Goal: Feedback & Contribution: Leave review/rating

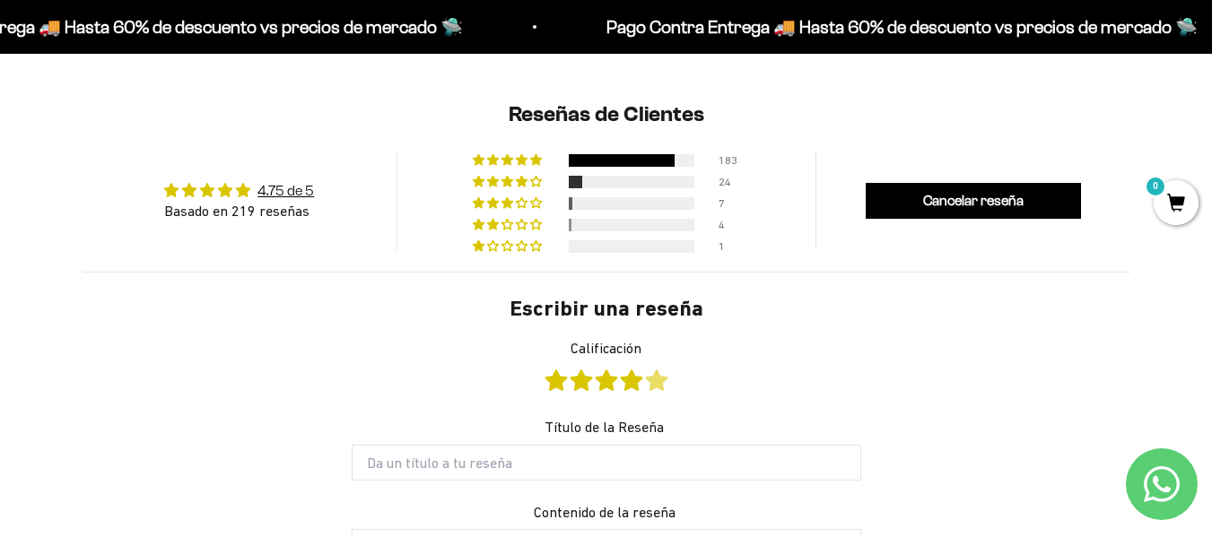
click at [664, 389] on link "Calificación" at bounding box center [657, 381] width 22 height 20
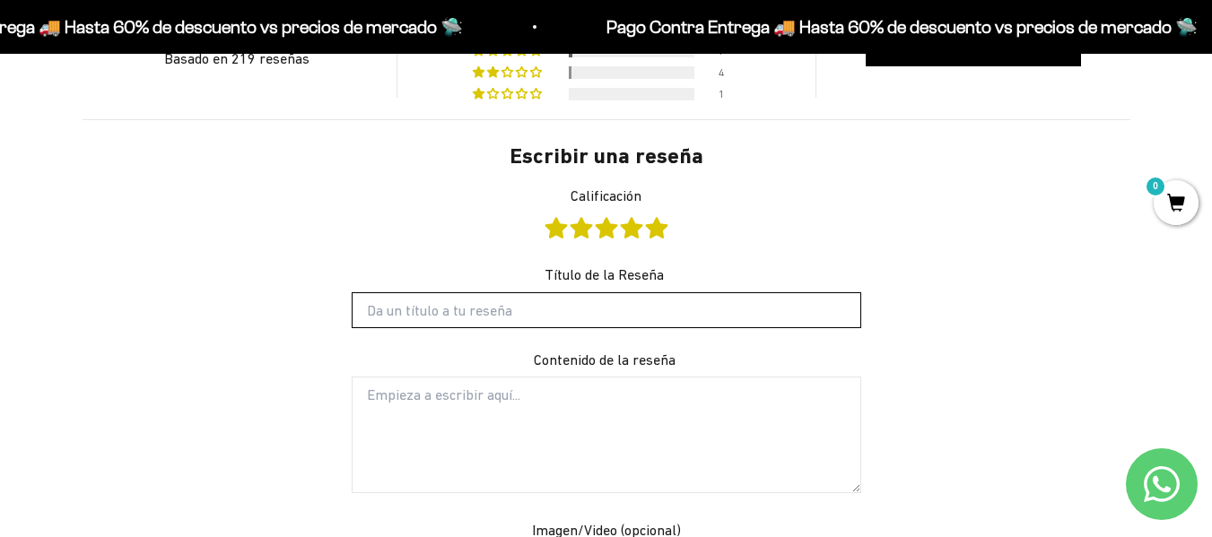
scroll to position [1890, 0]
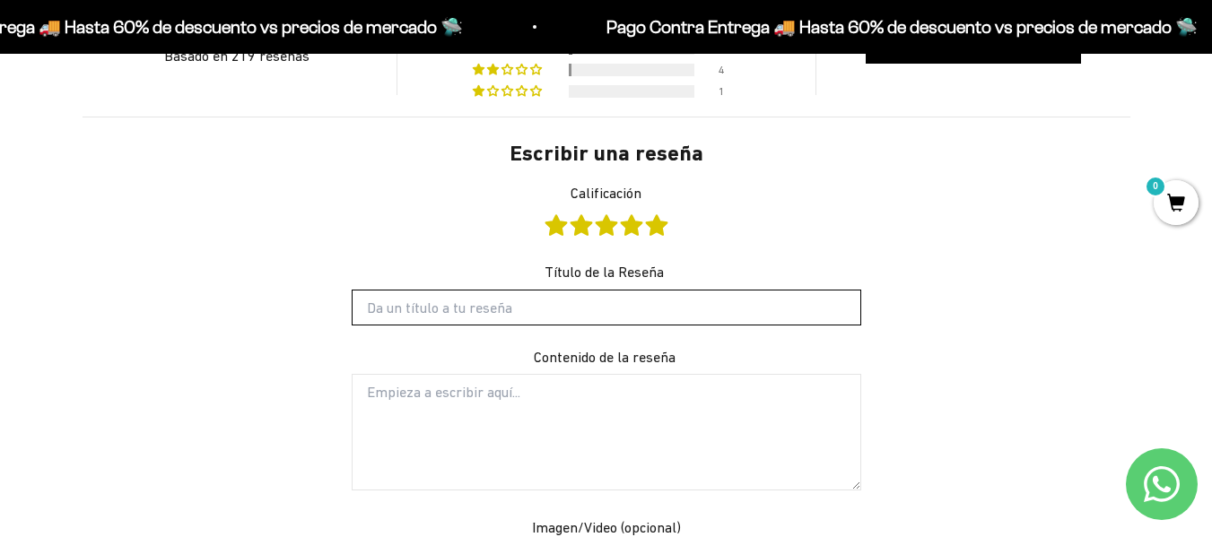
click at [590, 309] on input "Título de la Reseña" at bounding box center [607, 308] width 510 height 36
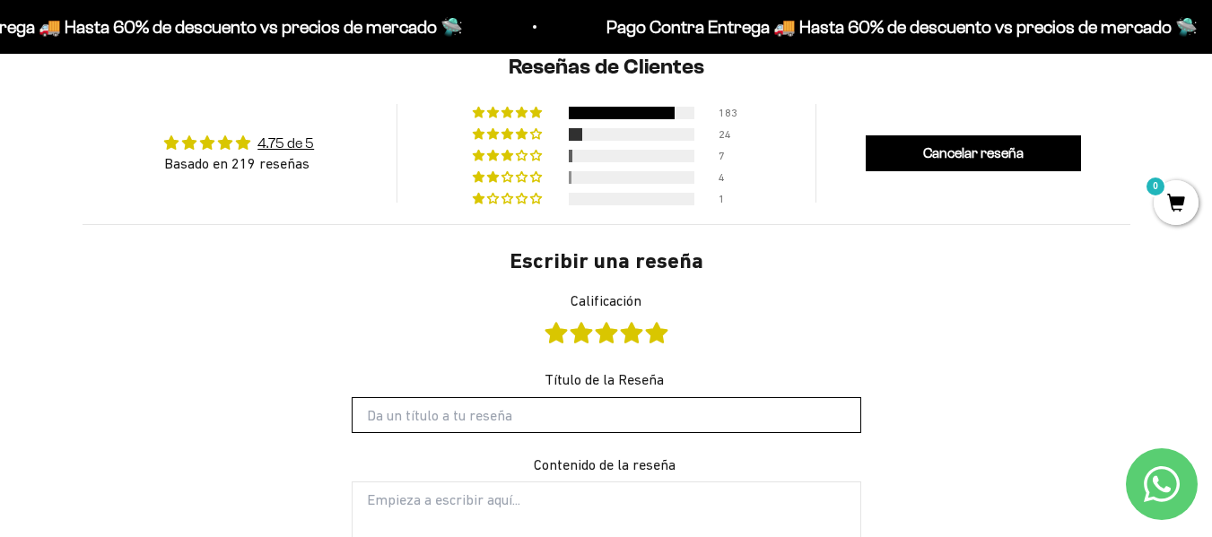
scroll to position [1786, 0]
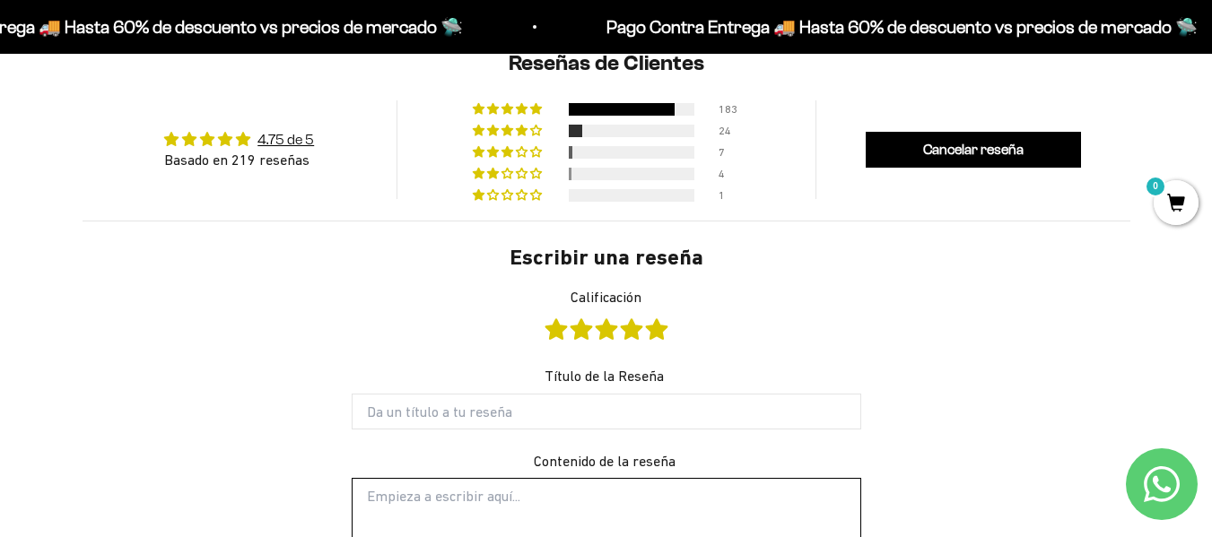
click at [556, 497] on textarea "Contenido de la reseña" at bounding box center [607, 536] width 510 height 117
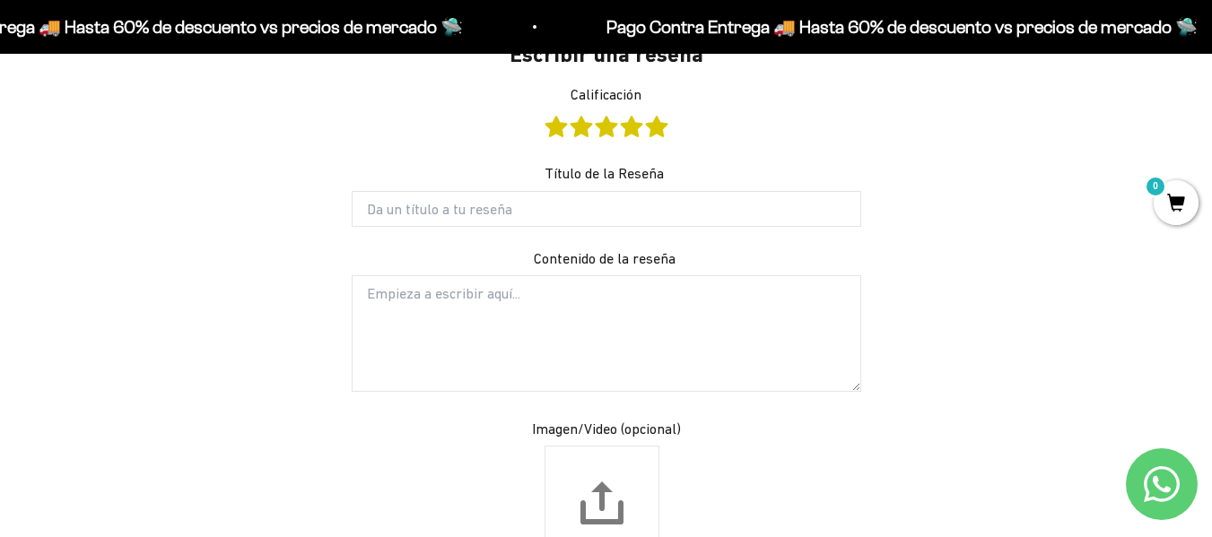
scroll to position [2127, 0]
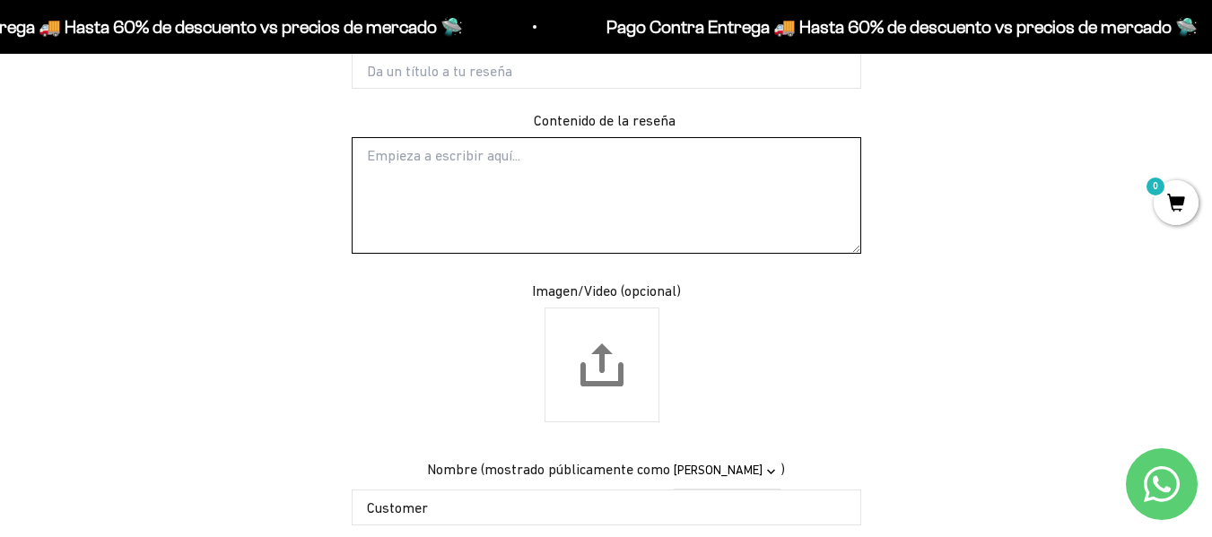
click at [574, 203] on textarea "Contenido de la reseña" at bounding box center [607, 195] width 510 height 117
type textarea "M"
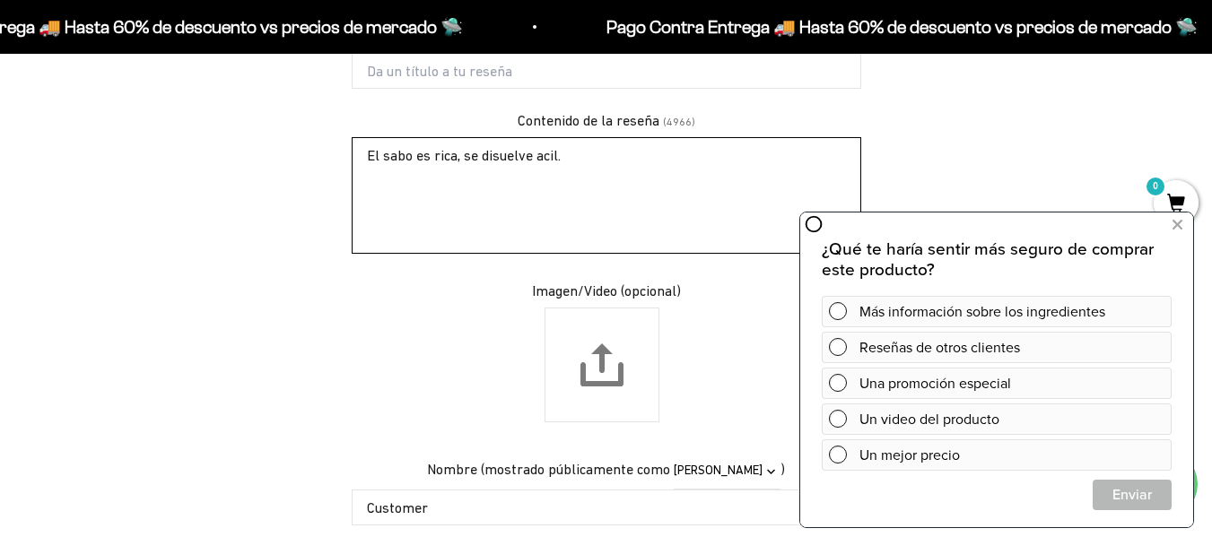
click at [539, 153] on textarea "El sabo es rica, se disuelve acil." at bounding box center [607, 195] width 510 height 117
click at [397, 163] on textarea "El sabo es rica, se disuelve facil." at bounding box center [607, 195] width 510 height 117
click at [1033, 417] on div "Un video del producto" at bounding box center [1012, 419] width 305 height 31
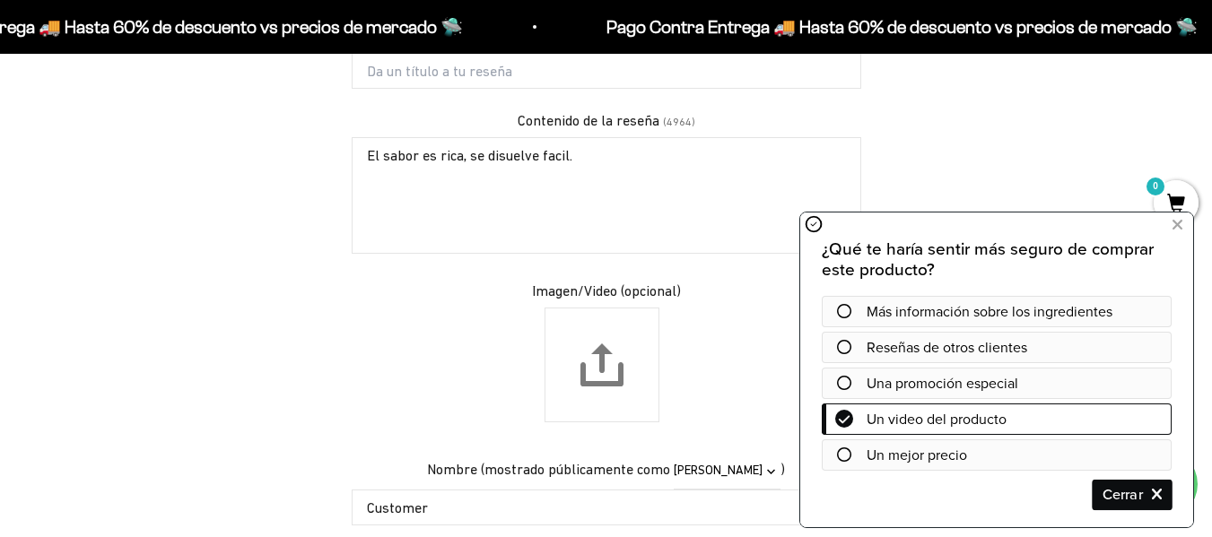
click at [1122, 505] on span "Cerrar" at bounding box center [1132, 494] width 77 height 31
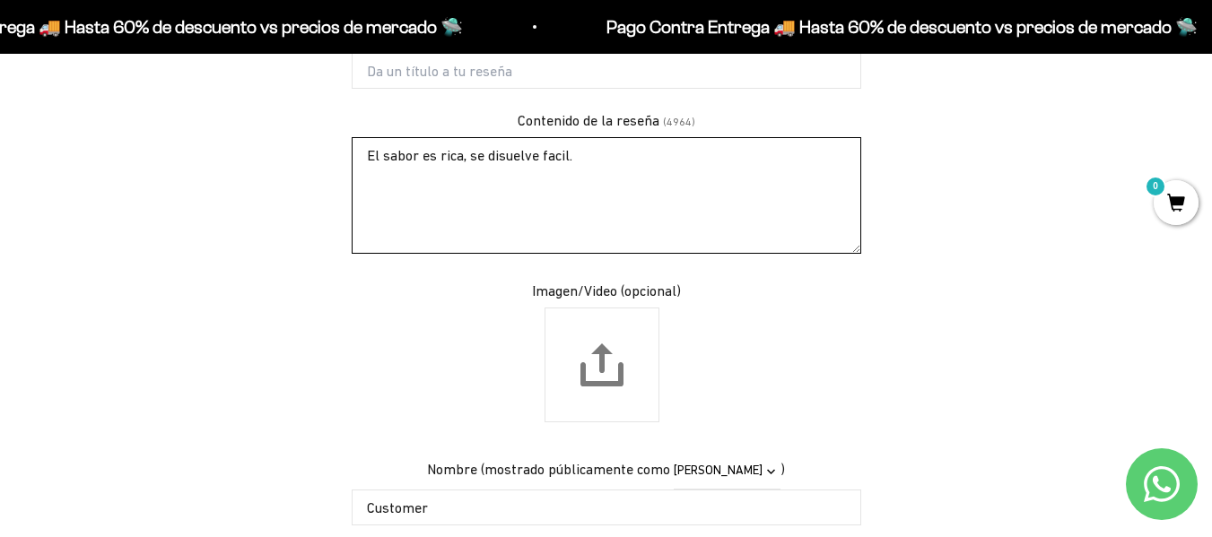
click at [460, 159] on textarea "El sabor es rica, se disuelve facil." at bounding box center [607, 195] width 510 height 117
click at [564, 147] on textarea "El sabor es rico, se disuelve facil." at bounding box center [607, 195] width 510 height 117
click at [556, 153] on textarea "El sabor es rico, se disuelve facil." at bounding box center [607, 195] width 510 height 117
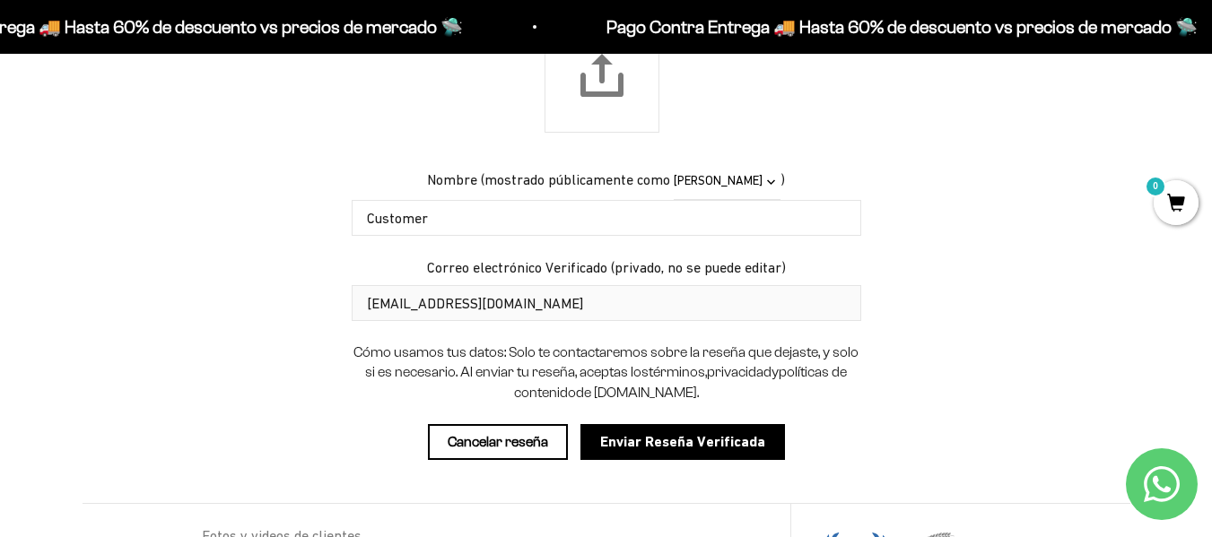
scroll to position [2446, 0]
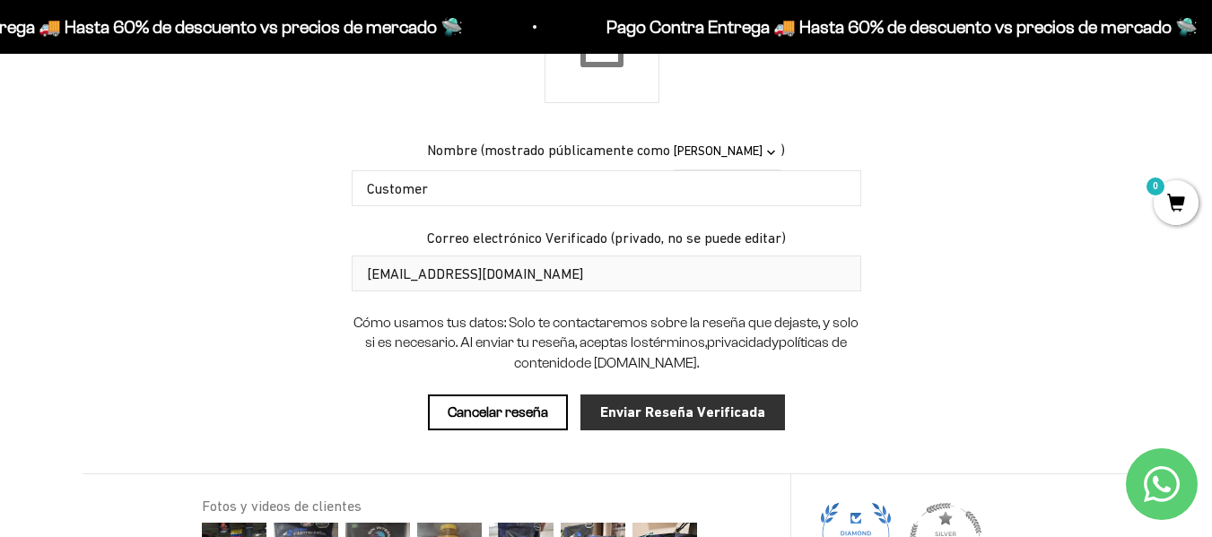
type textarea "El sabor es rico, se disuelve fácil."
click at [713, 417] on input "Enviar Reseña Verificada" at bounding box center [683, 413] width 205 height 36
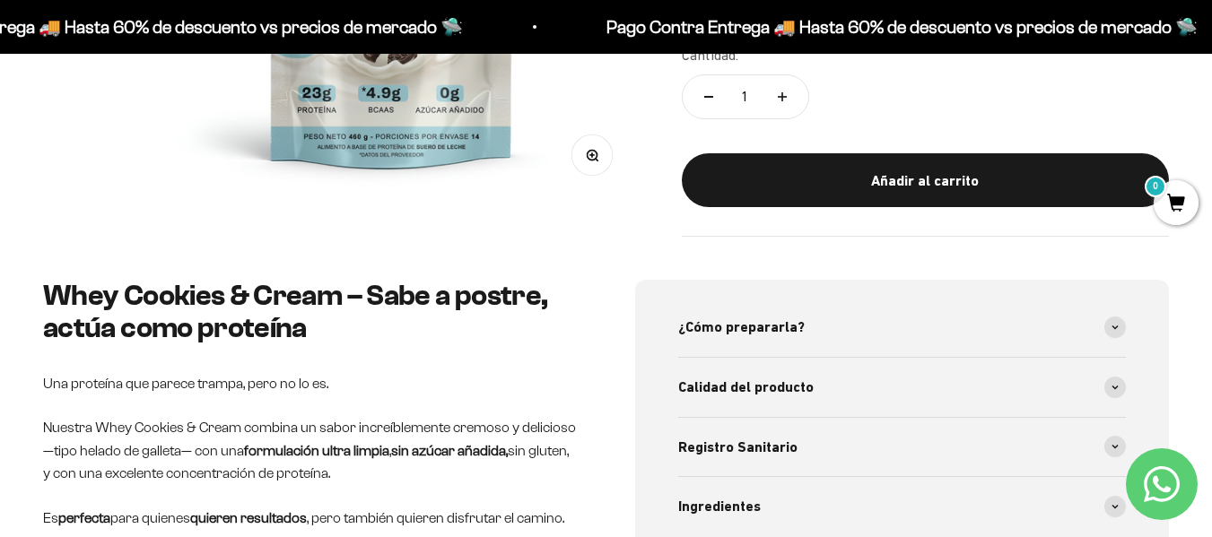
scroll to position [0, 0]
